Goal: Task Accomplishment & Management: Manage account settings

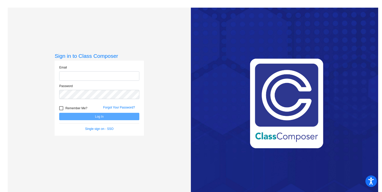
type input "[EMAIL_ADDRESS][PERSON_NAME][DOMAIN_NAME]"
click at [60, 108] on div at bounding box center [61, 108] width 4 height 4
click at [61, 110] on input "Remember Me?" at bounding box center [61, 110] width 0 height 0
checkbox input "true"
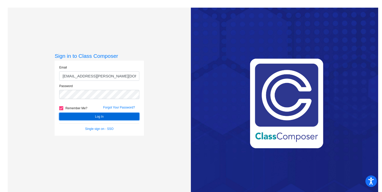
click at [73, 117] on button "Log In" at bounding box center [99, 116] width 80 height 7
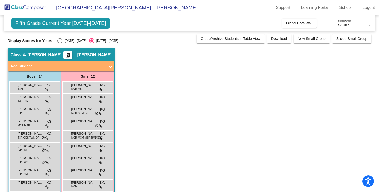
click at [59, 41] on div "Select an option" at bounding box center [59, 40] width 5 height 5
click at [60, 43] on input "[DATE] - [DATE]" at bounding box center [60, 43] width 0 height 0
radio input "true"
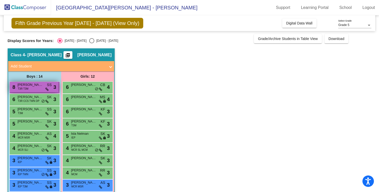
click at [22, 89] on span "T3R T3M" at bounding box center [23, 89] width 11 height 4
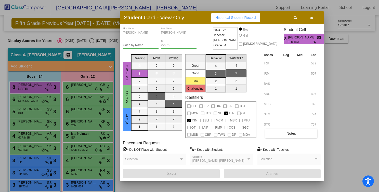
click at [313, 19] on button "button" at bounding box center [311, 17] width 16 height 9
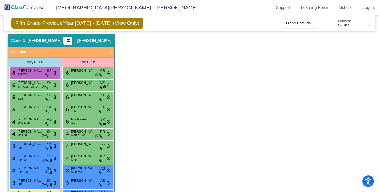
scroll to position [18, 0]
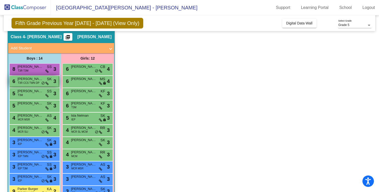
click at [38, 82] on span "T3R CCS TWN DP" at bounding box center [29, 83] width 22 height 4
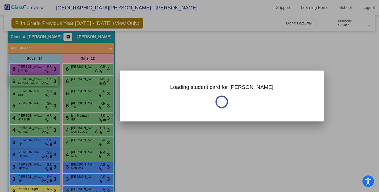
click at [38, 82] on div at bounding box center [189, 96] width 379 height 192
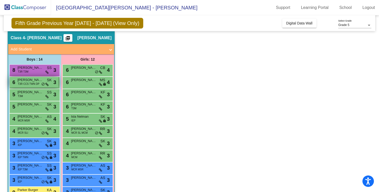
scroll to position [29, 0]
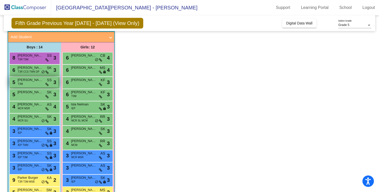
click at [39, 80] on span "[PERSON_NAME]" at bounding box center [30, 79] width 25 height 5
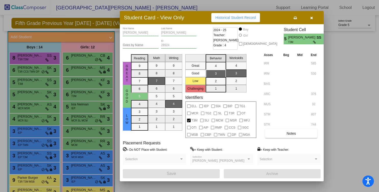
click at [312, 19] on icon "button" at bounding box center [311, 18] width 3 height 4
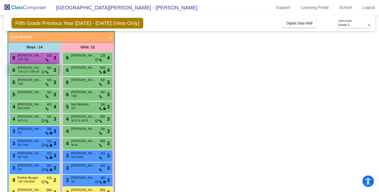
click at [21, 70] on span "[PERSON_NAME] [PERSON_NAME]" at bounding box center [30, 67] width 25 height 5
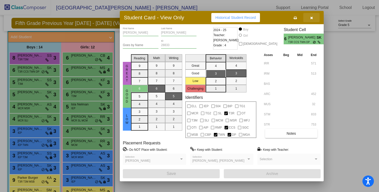
click at [306, 17] on button "button" at bounding box center [311, 17] width 16 height 9
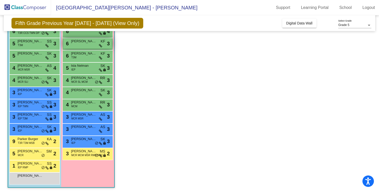
scroll to position [69, 0]
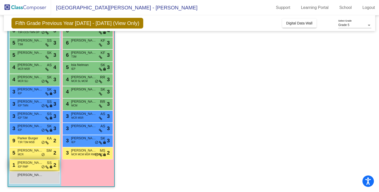
click at [39, 164] on span "[PERSON_NAME]" at bounding box center [30, 162] width 25 height 5
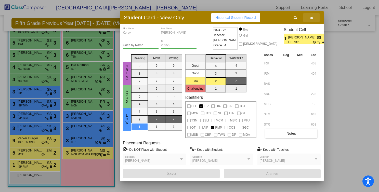
click at [313, 19] on button "button" at bounding box center [311, 17] width 16 height 9
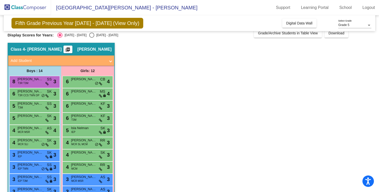
scroll to position [7, 0]
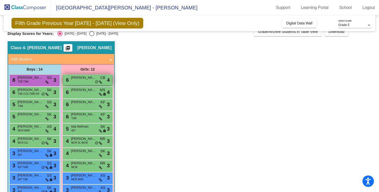
click at [75, 80] on span "[PERSON_NAME]" at bounding box center [83, 77] width 25 height 5
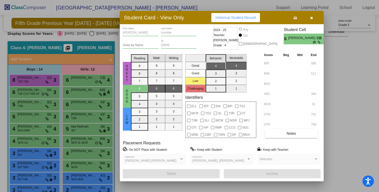
click at [315, 19] on button "button" at bounding box center [311, 17] width 16 height 9
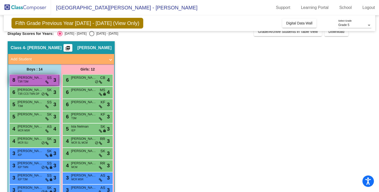
click at [43, 84] on div "8 [PERSON_NAME] T3R T3M SS lock do_not_disturb_alt 3" at bounding box center [34, 80] width 49 height 10
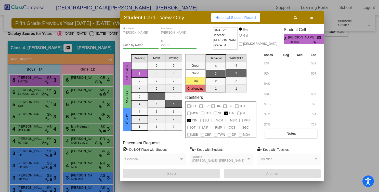
scroll to position [0, 0]
click at [312, 19] on icon "button" at bounding box center [311, 18] width 3 height 4
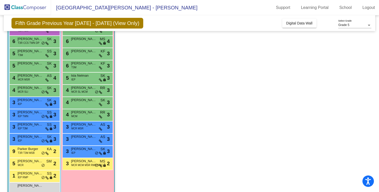
scroll to position [69, 0]
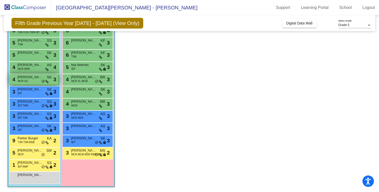
click at [28, 83] on span "MCR SLI" at bounding box center [23, 81] width 10 height 4
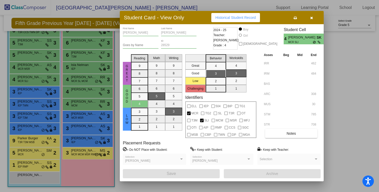
scroll to position [0, 0]
click at [312, 19] on icon "button" at bounding box center [311, 18] width 3 height 4
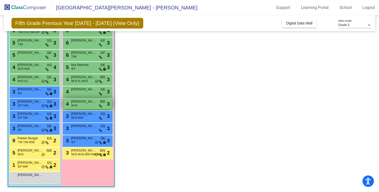
click at [87, 107] on div "4 [PERSON_NAME] MCM RR lock do_not_disturb_alt 3" at bounding box center [87, 104] width 49 height 10
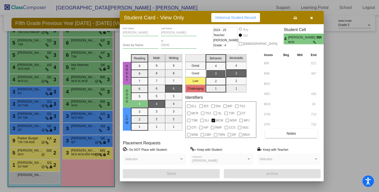
click at [87, 120] on div at bounding box center [189, 96] width 379 height 192
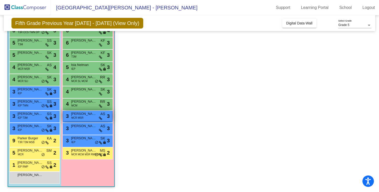
click at [84, 119] on div "3 [PERSON_NAME] MCR MSR AS lock do_not_disturb_alt 3" at bounding box center [87, 116] width 49 height 10
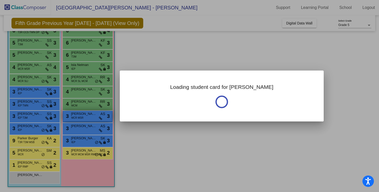
click at [84, 119] on div at bounding box center [189, 96] width 379 height 192
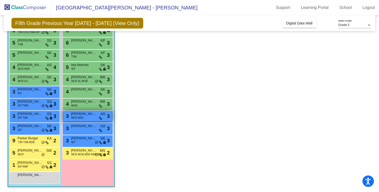
click at [84, 119] on div "3 [PERSON_NAME] MCR MSR AS lock do_not_disturb_alt 3" at bounding box center [87, 116] width 49 height 10
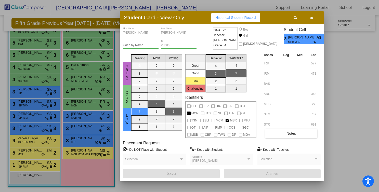
click at [91, 39] on div at bounding box center [189, 96] width 379 height 192
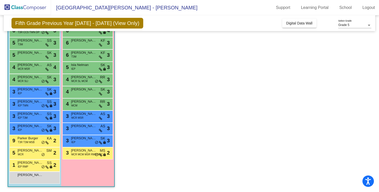
click at [91, 39] on span "[PERSON_NAME]" at bounding box center [83, 40] width 25 height 5
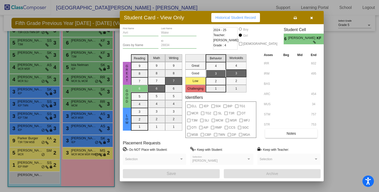
click at [34, 66] on div at bounding box center [189, 96] width 379 height 192
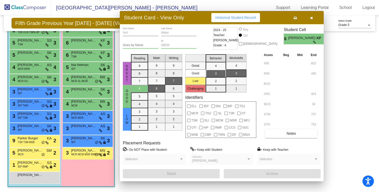
click at [34, 66] on span "[PERSON_NAME]" at bounding box center [30, 64] width 25 height 5
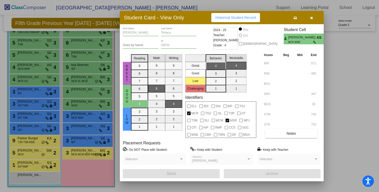
click at [33, 80] on div at bounding box center [189, 96] width 379 height 192
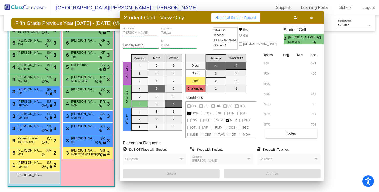
click at [33, 80] on div "4 [PERSON_NAME] MCR SLI SK lock do_not_disturb_alt 3" at bounding box center [34, 79] width 49 height 10
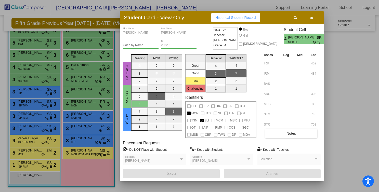
click at [32, 93] on div at bounding box center [189, 96] width 379 height 192
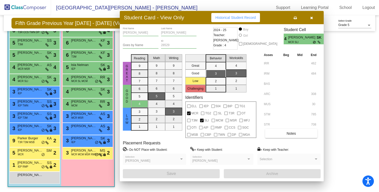
click at [32, 93] on div "3 [PERSON_NAME] IEP SK lock do_not_disturb_alt 3" at bounding box center [34, 91] width 49 height 10
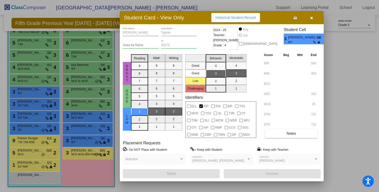
click at [28, 102] on div at bounding box center [189, 96] width 379 height 192
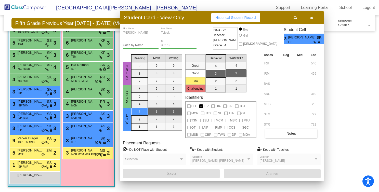
click at [28, 102] on span "[PERSON_NAME]" at bounding box center [30, 101] width 25 height 5
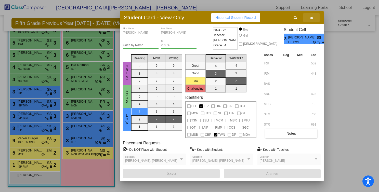
click at [312, 18] on icon "button" at bounding box center [311, 18] width 3 height 4
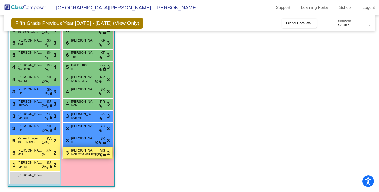
click at [76, 153] on span "MCR MCM MSR RMP SGC" at bounding box center [87, 155] width 32 height 4
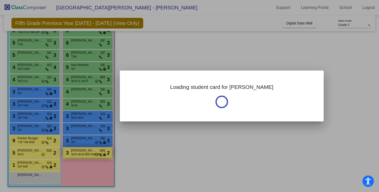
click at [76, 152] on div at bounding box center [189, 96] width 379 height 192
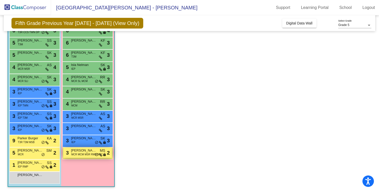
click at [76, 153] on span "MCR MCM MSR RMP SGC" at bounding box center [87, 155] width 32 height 4
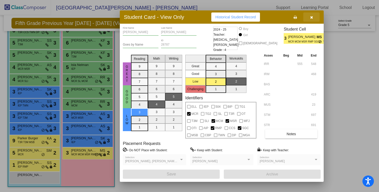
click at [312, 17] on icon "button" at bounding box center [311, 18] width 3 height 4
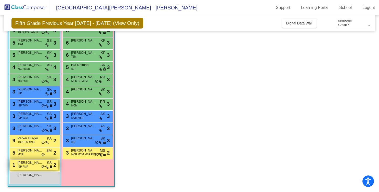
click at [46, 166] on icon at bounding box center [46, 168] width 3 height 4
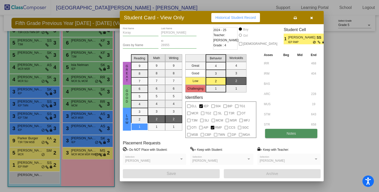
click at [280, 132] on button "Notes" at bounding box center [291, 133] width 52 height 9
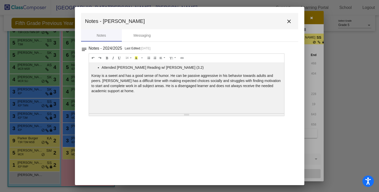
click at [285, 24] on button "close" at bounding box center [289, 21] width 10 height 10
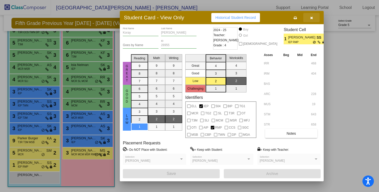
click at [313, 18] on button "button" at bounding box center [311, 17] width 16 height 9
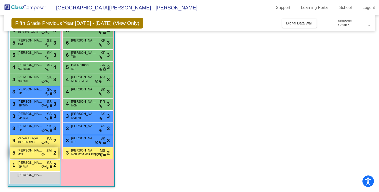
click at [37, 155] on div "5 [PERSON_NAME] MCR SM lock do_not_disturb_alt 2" at bounding box center [34, 153] width 49 height 10
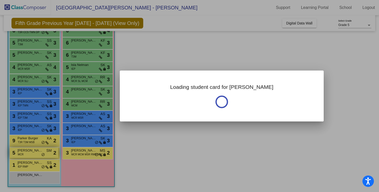
click at [37, 155] on div at bounding box center [189, 96] width 379 height 192
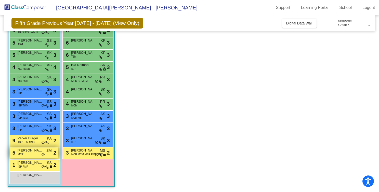
click at [37, 155] on div "5 [PERSON_NAME] MCR SM lock do_not_disturb_alt 2" at bounding box center [34, 153] width 49 height 10
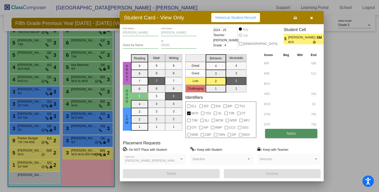
click at [288, 130] on button "Notes" at bounding box center [291, 133] width 52 height 9
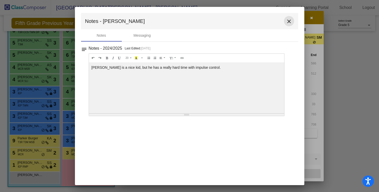
click at [290, 22] on mat-icon "close" at bounding box center [289, 21] width 6 height 6
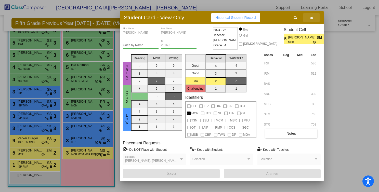
click at [312, 19] on icon "button" at bounding box center [311, 18] width 3 height 4
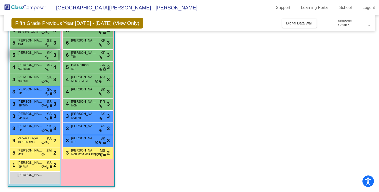
click at [27, 57] on div "5 [PERSON_NAME] SK lock do_not_disturb_alt 3" at bounding box center [34, 55] width 49 height 10
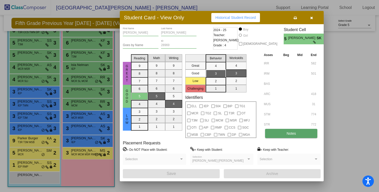
click at [276, 134] on button "Notes" at bounding box center [291, 133] width 52 height 9
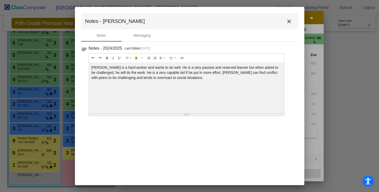
click at [286, 21] on mat-icon "close" at bounding box center [289, 21] width 6 height 6
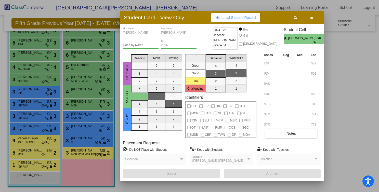
click at [312, 18] on icon "button" at bounding box center [311, 18] width 3 height 4
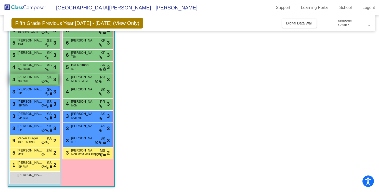
click at [37, 78] on span "[PERSON_NAME]" at bounding box center [30, 77] width 25 height 5
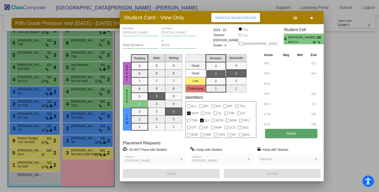
click at [290, 134] on span "Notes" at bounding box center [291, 134] width 9 height 4
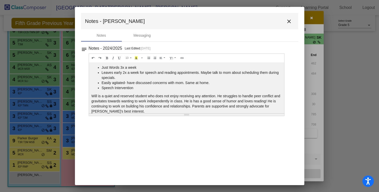
click at [288, 23] on mat-icon "close" at bounding box center [289, 21] width 6 height 6
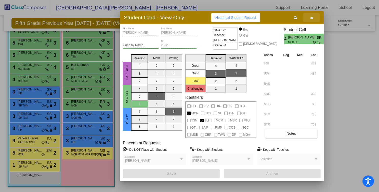
click at [312, 18] on icon "button" at bounding box center [311, 18] width 3 height 4
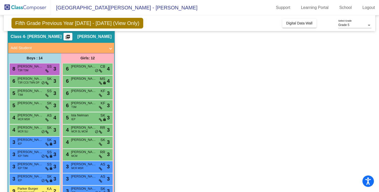
scroll to position [17, 0]
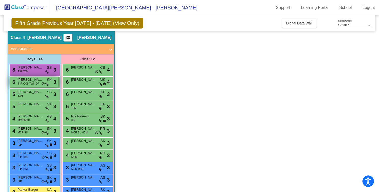
click at [34, 82] on span "[PERSON_NAME] [PERSON_NAME]" at bounding box center [30, 79] width 25 height 5
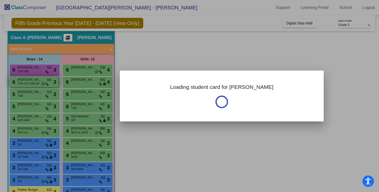
click at [34, 82] on div at bounding box center [189, 96] width 379 height 192
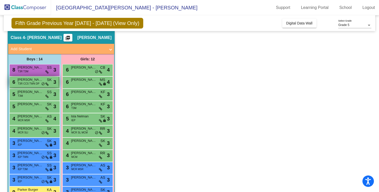
click at [34, 82] on span "[PERSON_NAME] [PERSON_NAME]" at bounding box center [30, 79] width 25 height 5
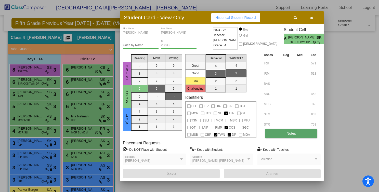
click at [284, 136] on button "Notes" at bounding box center [291, 133] width 52 height 9
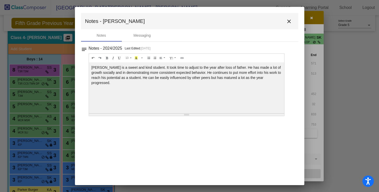
click at [292, 21] on button "close" at bounding box center [289, 21] width 10 height 10
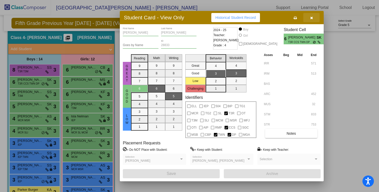
click at [313, 18] on button "button" at bounding box center [311, 17] width 16 height 9
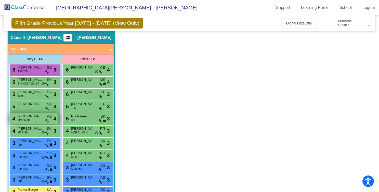
click at [24, 116] on span "[PERSON_NAME]" at bounding box center [30, 116] width 25 height 5
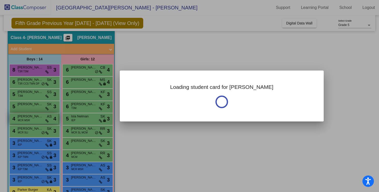
click at [24, 116] on div at bounding box center [189, 96] width 379 height 192
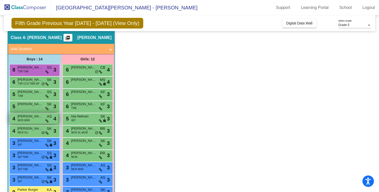
click at [24, 116] on span "[PERSON_NAME]" at bounding box center [30, 116] width 25 height 5
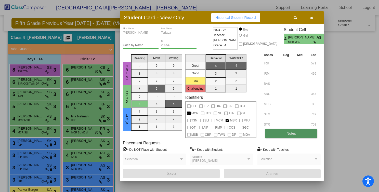
click at [283, 130] on button "Notes" at bounding box center [291, 133] width 52 height 9
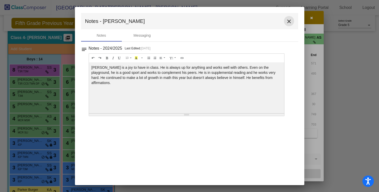
click at [289, 23] on mat-icon "close" at bounding box center [289, 21] width 6 height 6
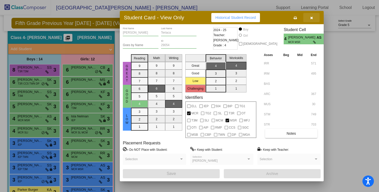
click at [313, 18] on button "button" at bounding box center [311, 17] width 16 height 9
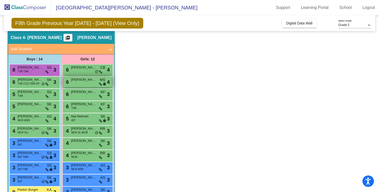
click at [78, 82] on span "[PERSON_NAME]" at bounding box center [83, 79] width 25 height 5
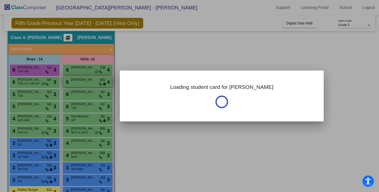
click at [78, 82] on div at bounding box center [189, 96] width 379 height 192
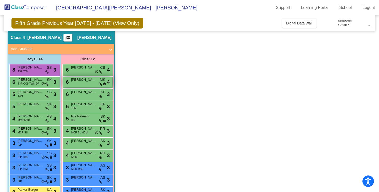
click at [78, 82] on span "[PERSON_NAME]" at bounding box center [83, 79] width 25 height 5
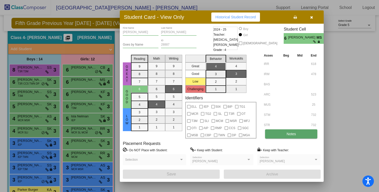
click at [278, 133] on button "Notes" at bounding box center [291, 134] width 52 height 9
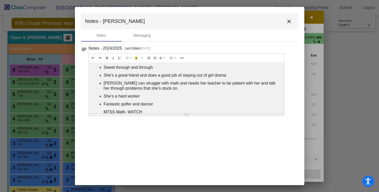
scroll to position [7, 0]
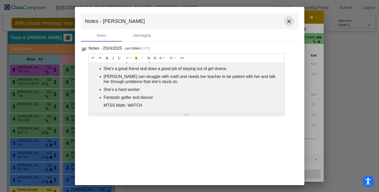
click at [289, 20] on mat-icon "close" at bounding box center [289, 21] width 6 height 6
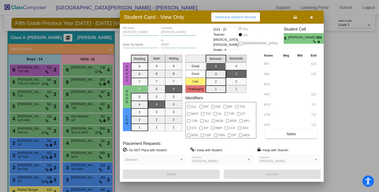
click at [311, 16] on icon "button" at bounding box center [311, 18] width 3 height 4
